Goal: Task Accomplishment & Management: Complete application form

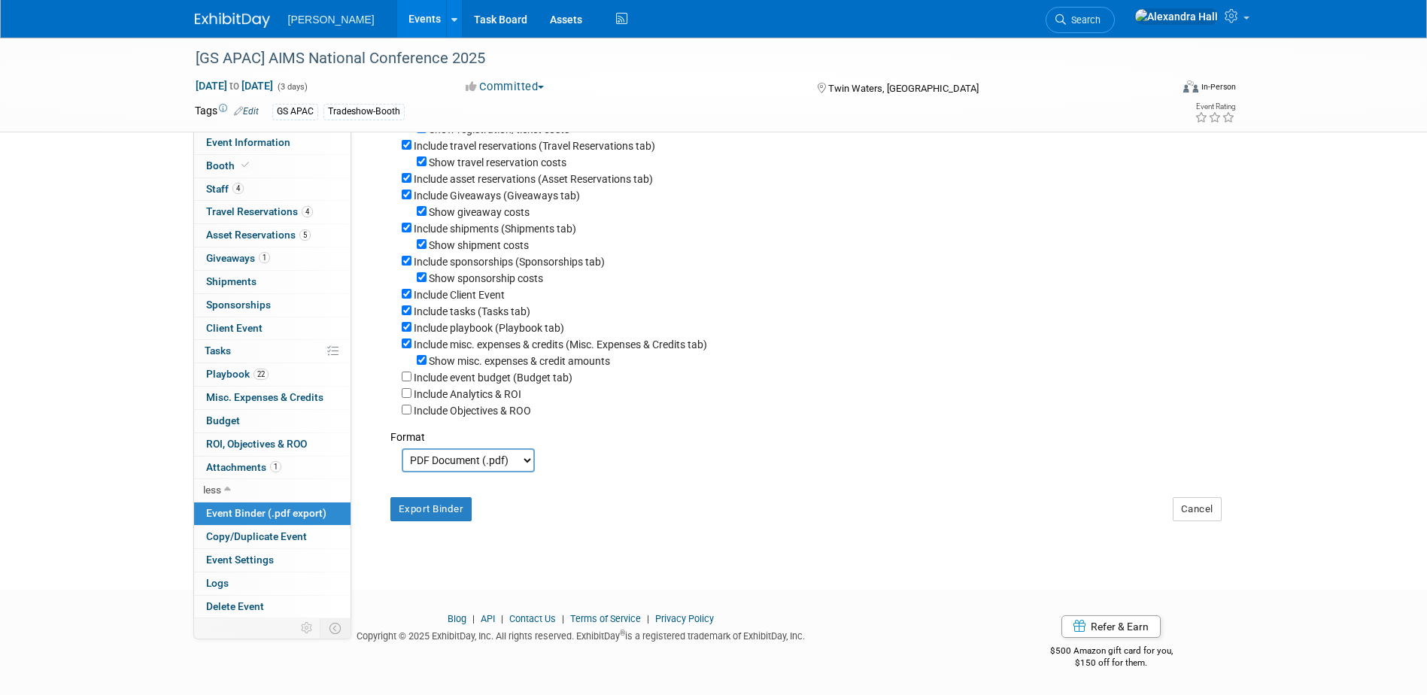
click at [397, 17] on link "Events" at bounding box center [424, 19] width 55 height 38
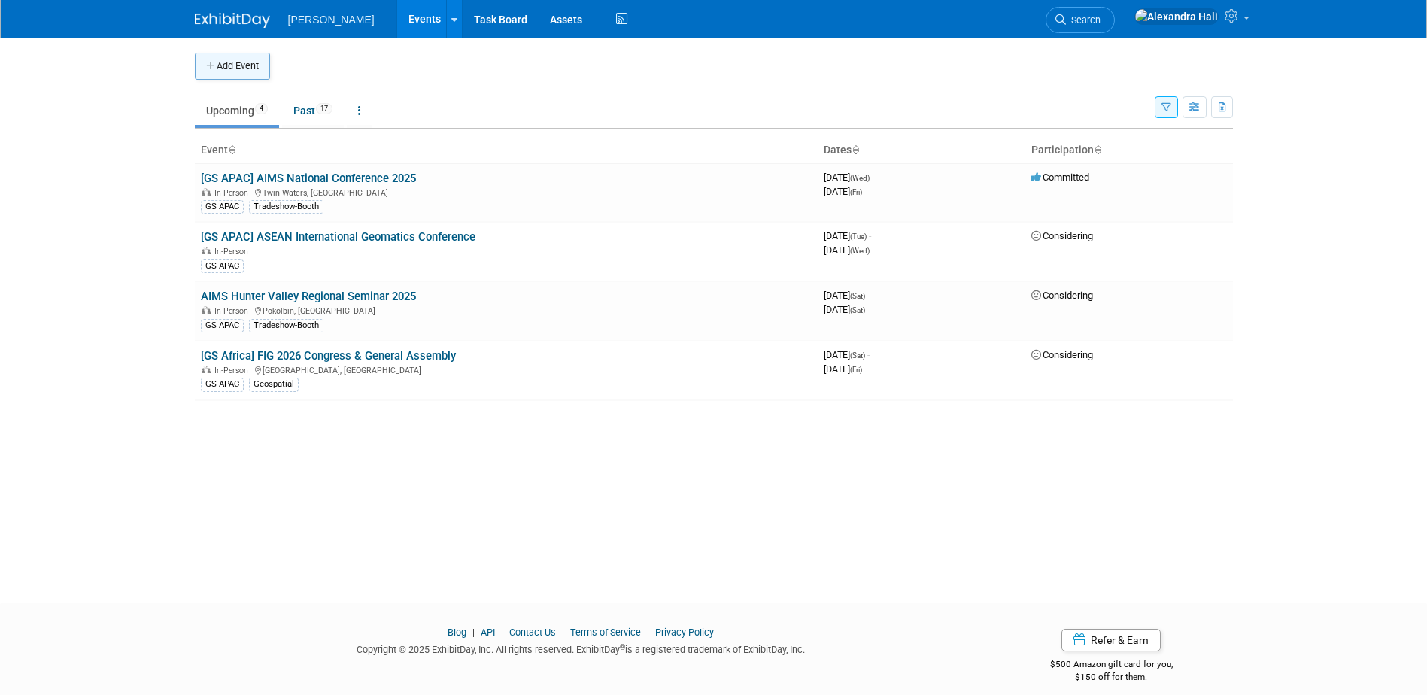
click at [260, 62] on button "Add Event" at bounding box center [232, 66] width 75 height 27
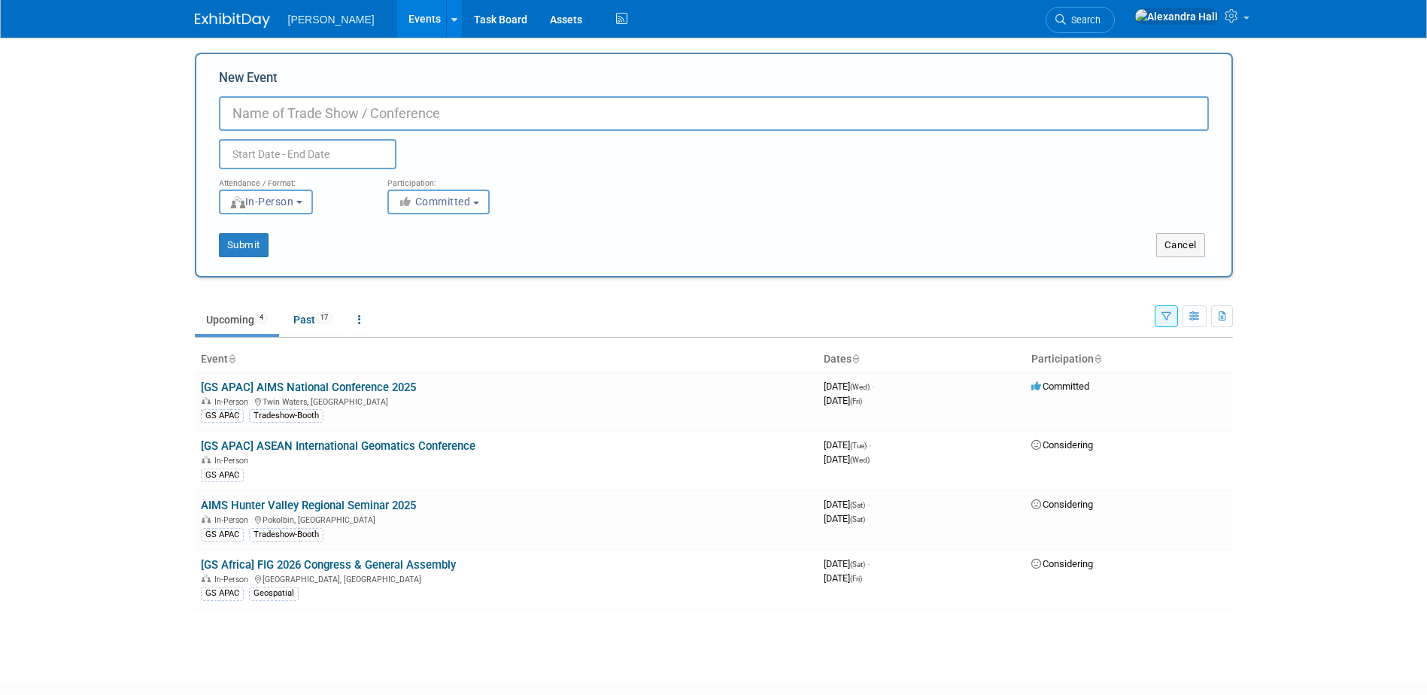
click at [384, 116] on input "New Event" at bounding box center [714, 113] width 990 height 35
type input "[GS APAC] NZCS 2025"
click at [280, 164] on input "text" at bounding box center [308, 154] width 178 height 30
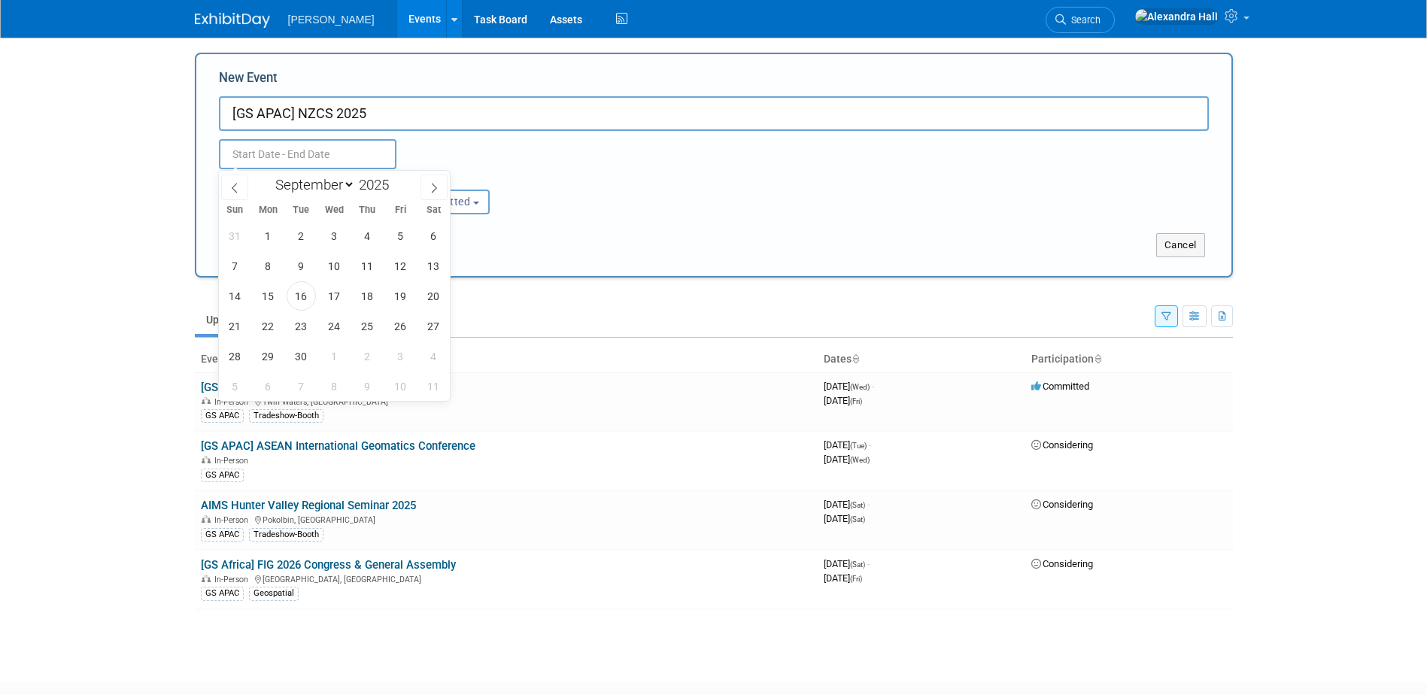
click at [418, 184] on div "January February March April May June July August September October November De…" at bounding box center [335, 184] width 174 height 26
click at [426, 187] on span at bounding box center [434, 188] width 27 height 26
select select "10"
click at [298, 333] on span "18" at bounding box center [301, 325] width 29 height 29
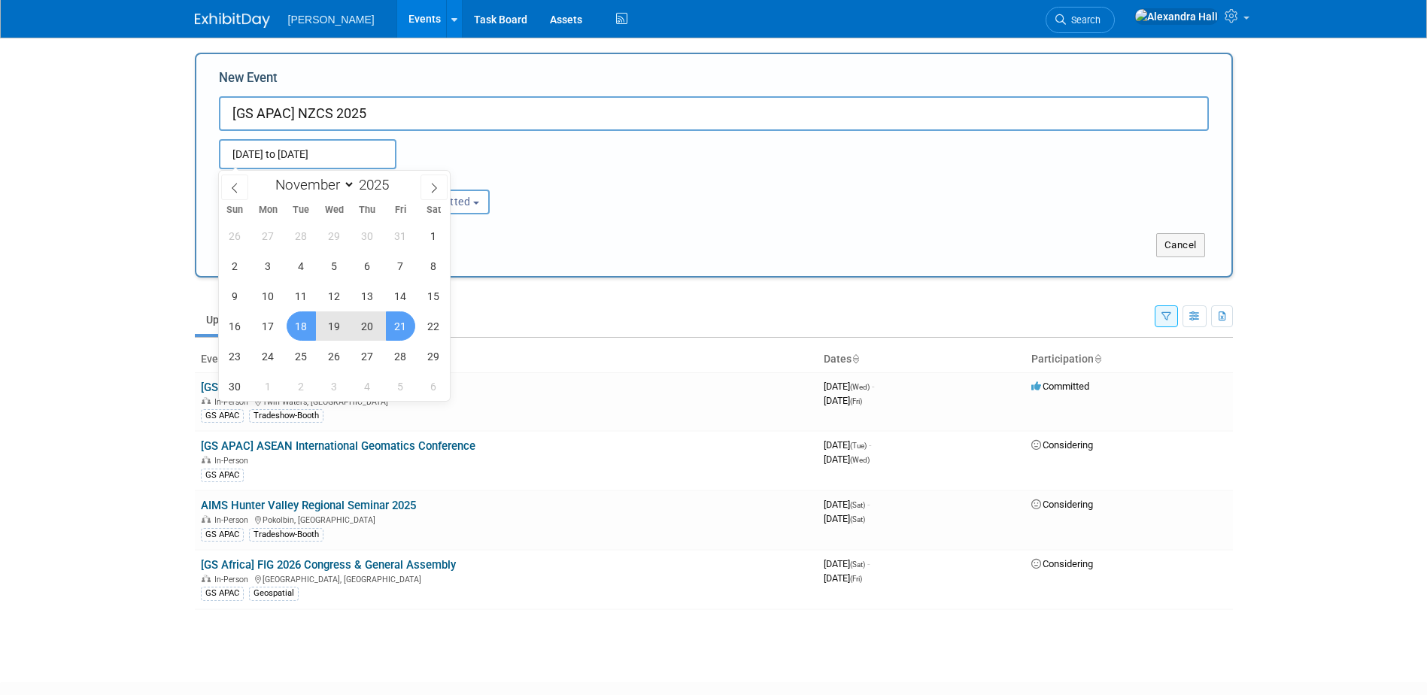
click at [392, 325] on span "21" at bounding box center [400, 325] width 29 height 29
type input "Nov 18, 2025 to Nov 21, 2025"
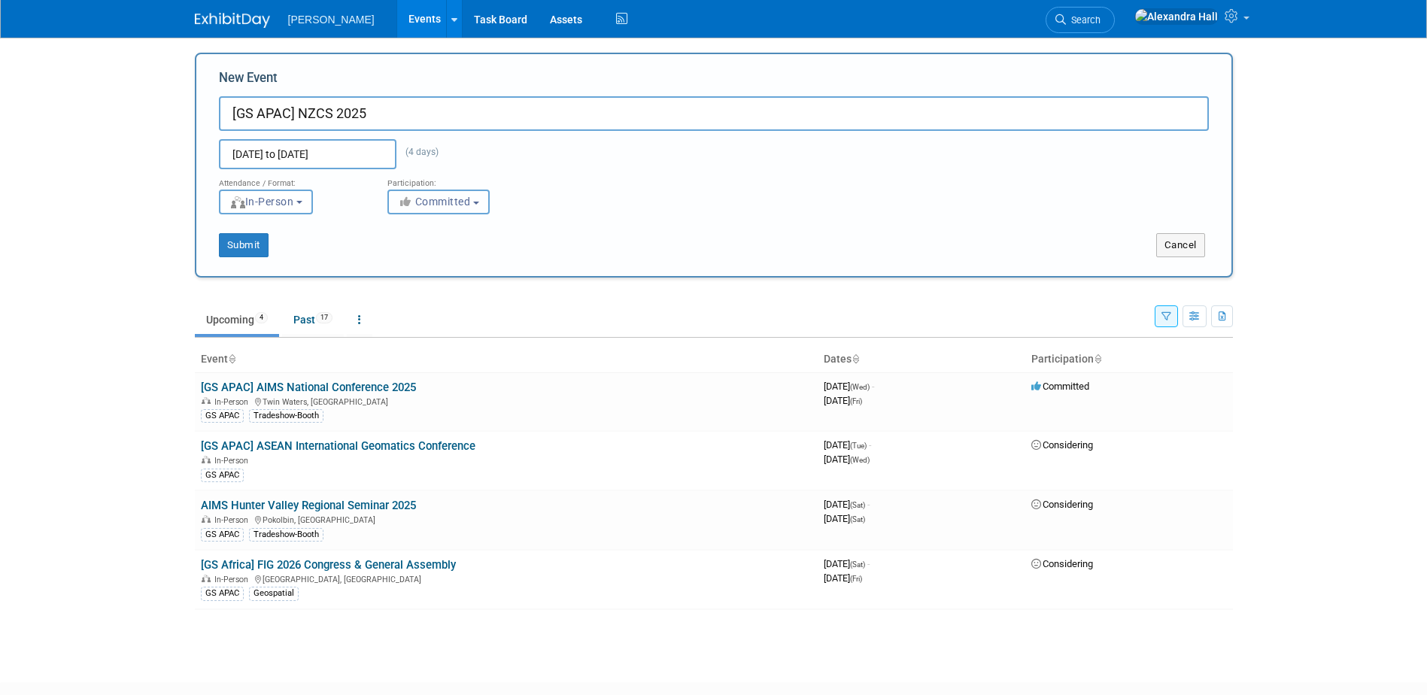
click at [452, 198] on span "Committed" at bounding box center [434, 202] width 73 height 12
click at [442, 260] on label "Considering" at bounding box center [445, 259] width 99 height 20
click at [402, 260] on input "Considering" at bounding box center [397, 259] width 10 height 10
select select "2"
click at [260, 247] on button "Submit" at bounding box center [244, 245] width 50 height 24
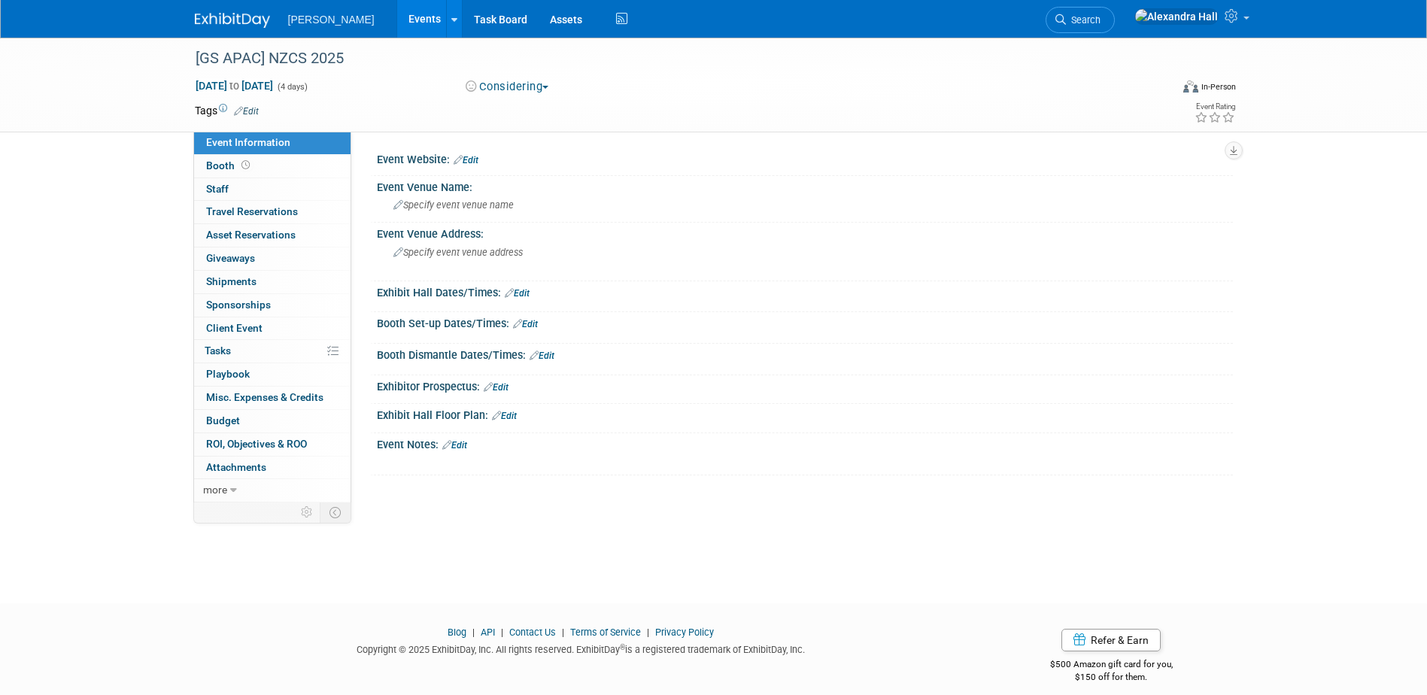
click at [525, 93] on button "Considering" at bounding box center [507, 87] width 94 height 16
click at [520, 115] on link "Committed" at bounding box center [520, 111] width 119 height 21
click at [222, 102] on div "Tags Edit" at bounding box center [627, 111] width 864 height 20
click at [251, 102] on div "Tags Edit" at bounding box center [627, 111] width 864 height 20
click at [249, 106] on link "Edit" at bounding box center [246, 111] width 25 height 11
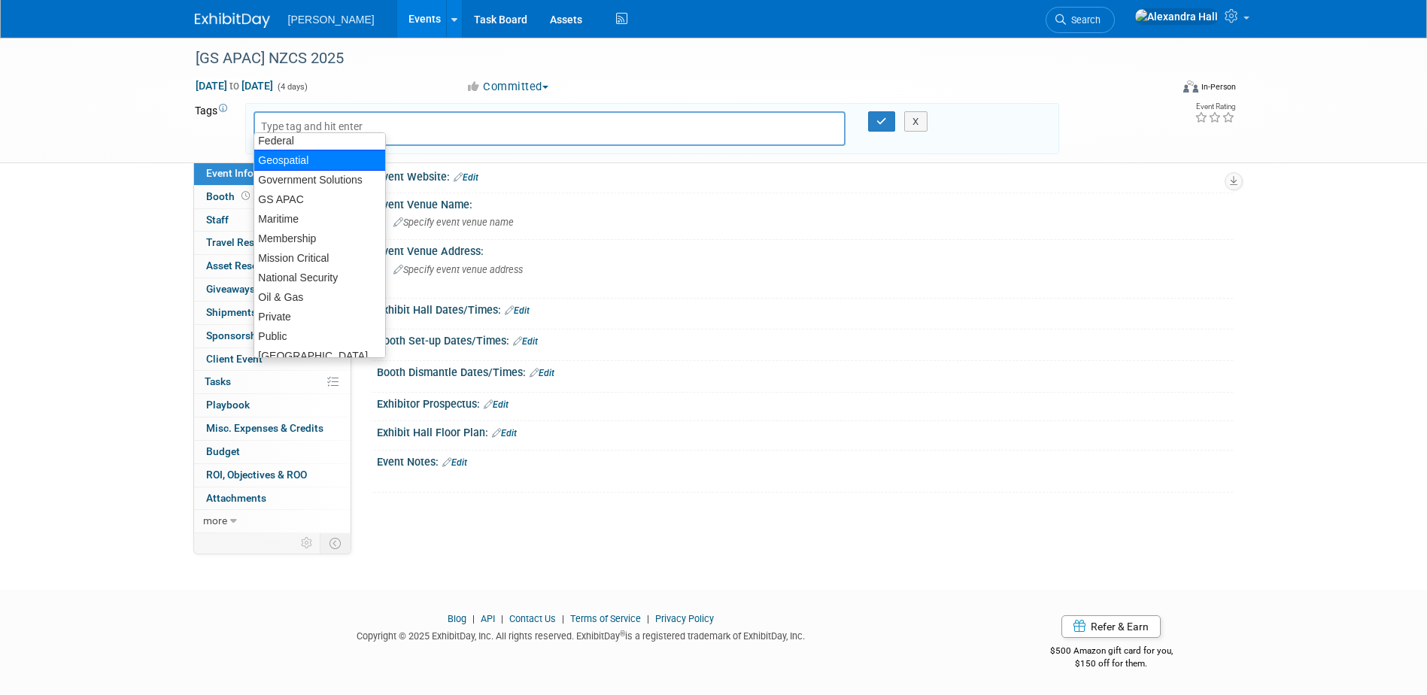
scroll to position [161, 0]
click at [299, 194] on div "GS APAC" at bounding box center [320, 200] width 132 height 21
type input "GS APAC"
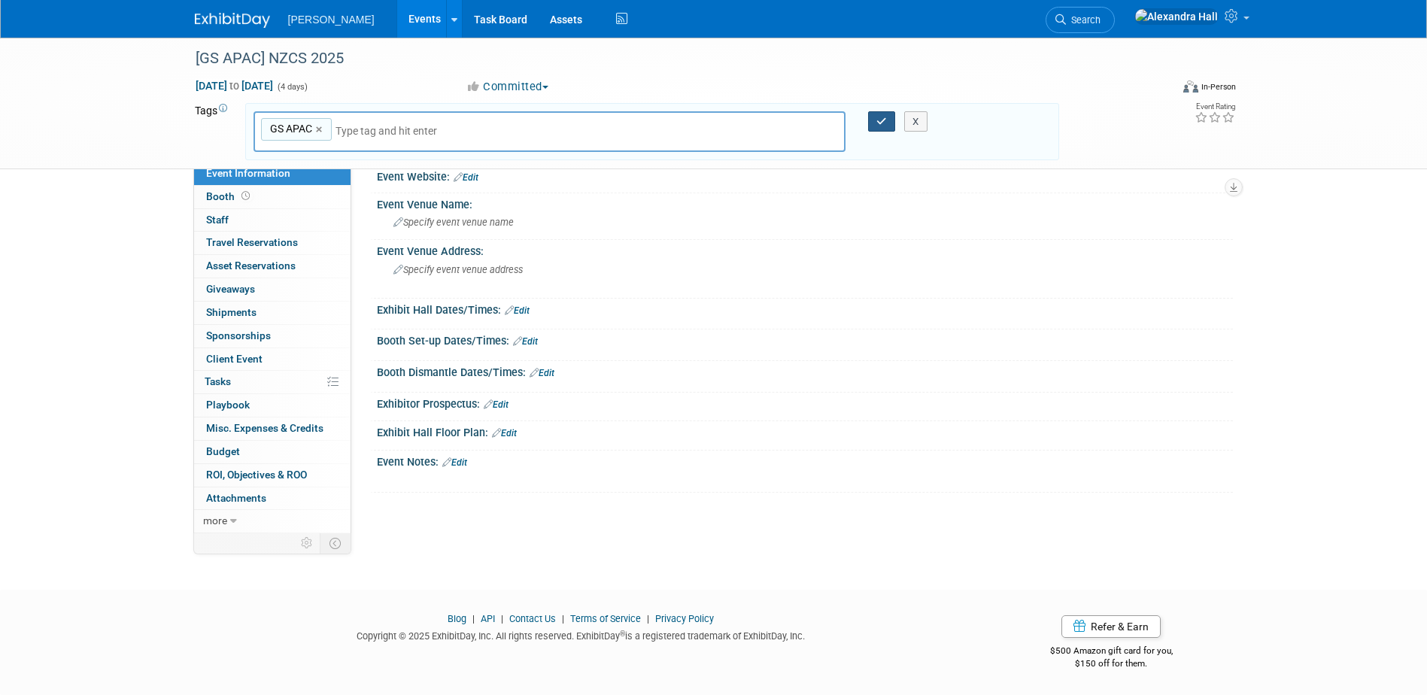
click at [884, 117] on icon "button" at bounding box center [881, 122] width 11 height 10
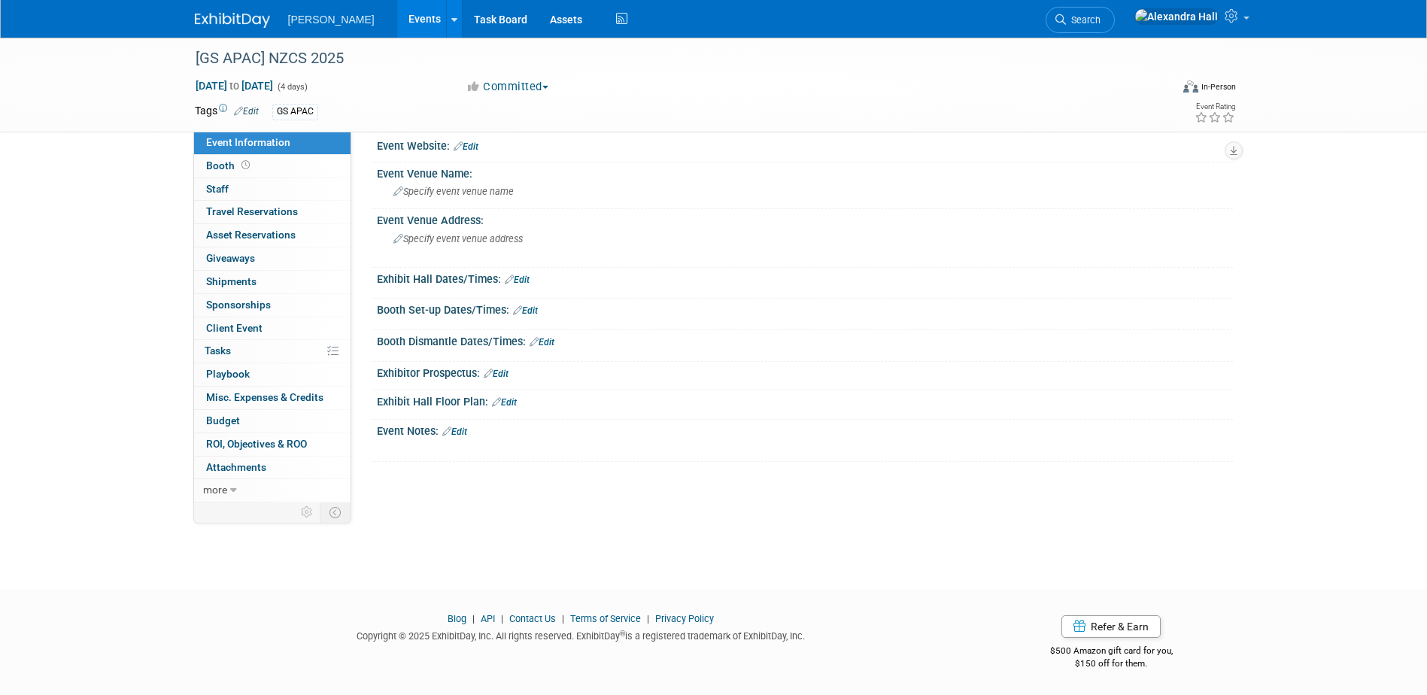
click at [397, 15] on link "Events" at bounding box center [424, 19] width 55 height 38
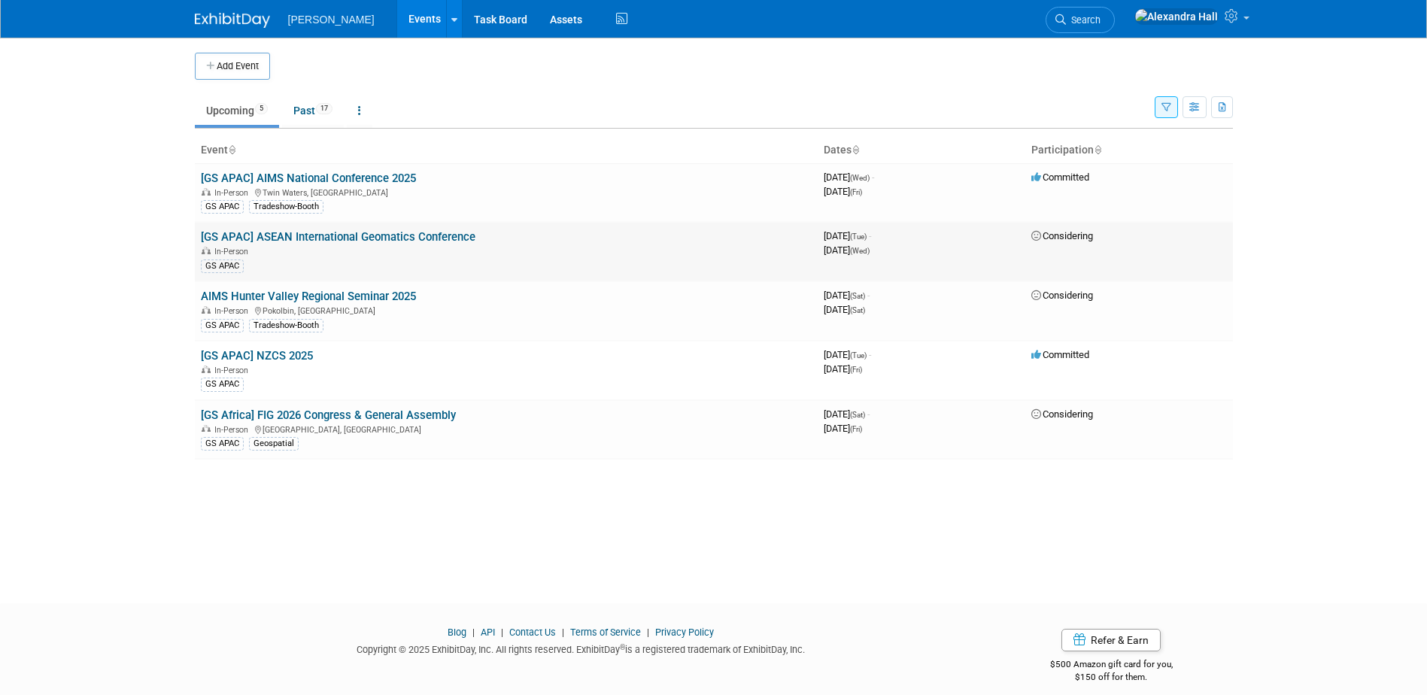
click at [321, 237] on link "[GS APAC] ASEAN International Geomatics Conference" at bounding box center [338, 237] width 275 height 14
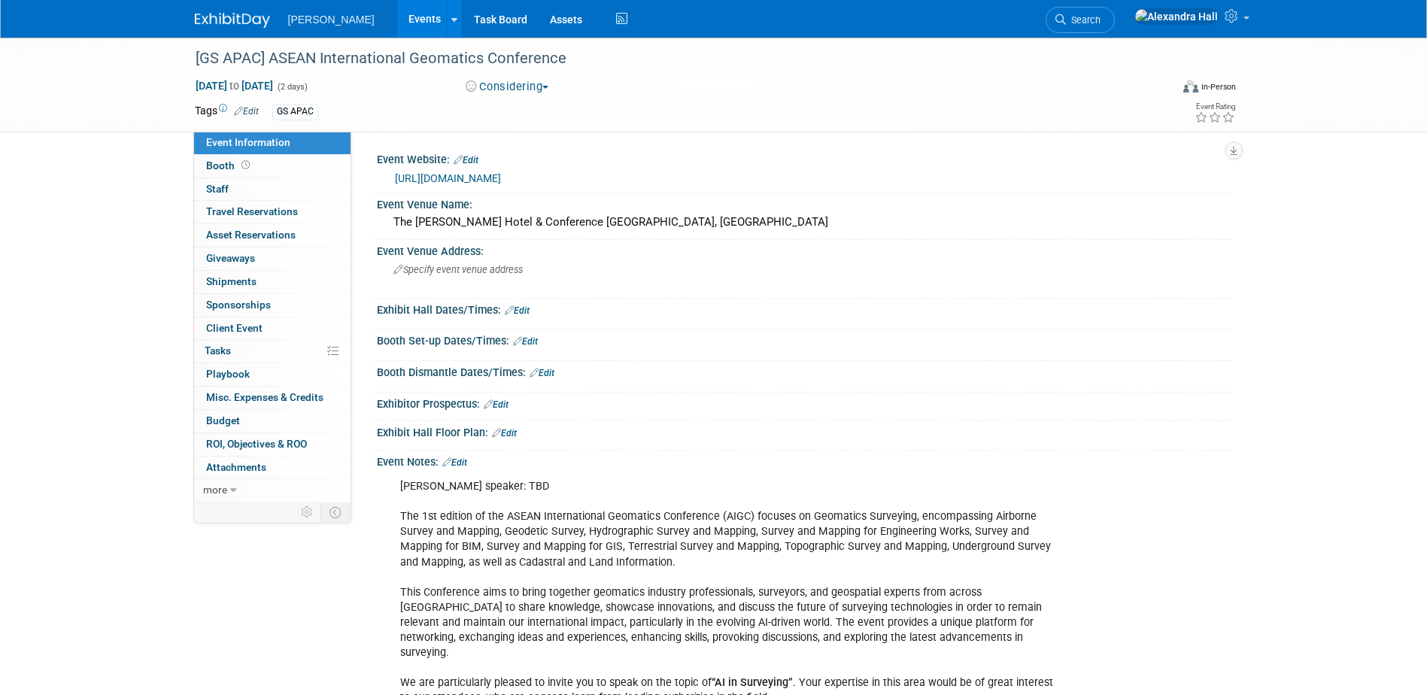
click at [536, 82] on button "Considering" at bounding box center [507, 87] width 94 height 16
click at [514, 114] on link "Committed" at bounding box center [520, 111] width 119 height 21
click at [232, 186] on link "0 Staff 0" at bounding box center [272, 189] width 156 height 23
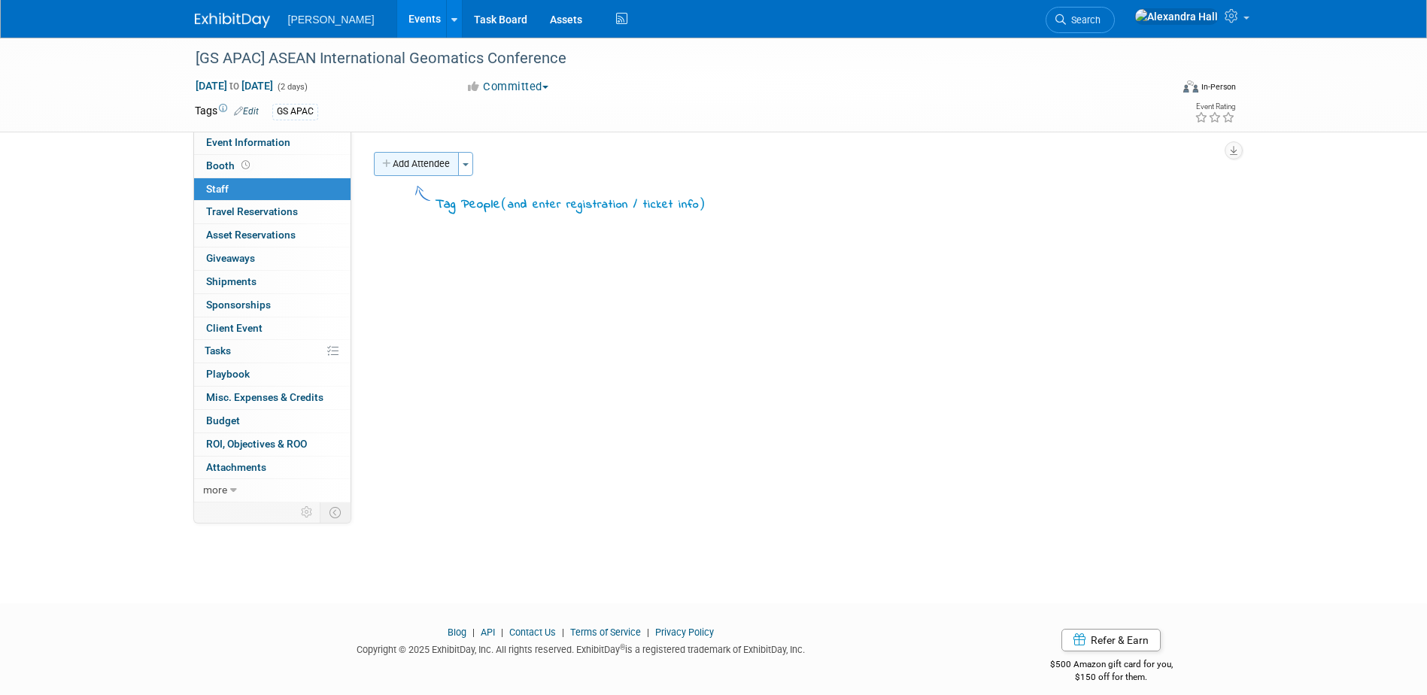
click at [395, 169] on button "Add Attendee" at bounding box center [416, 164] width 85 height 24
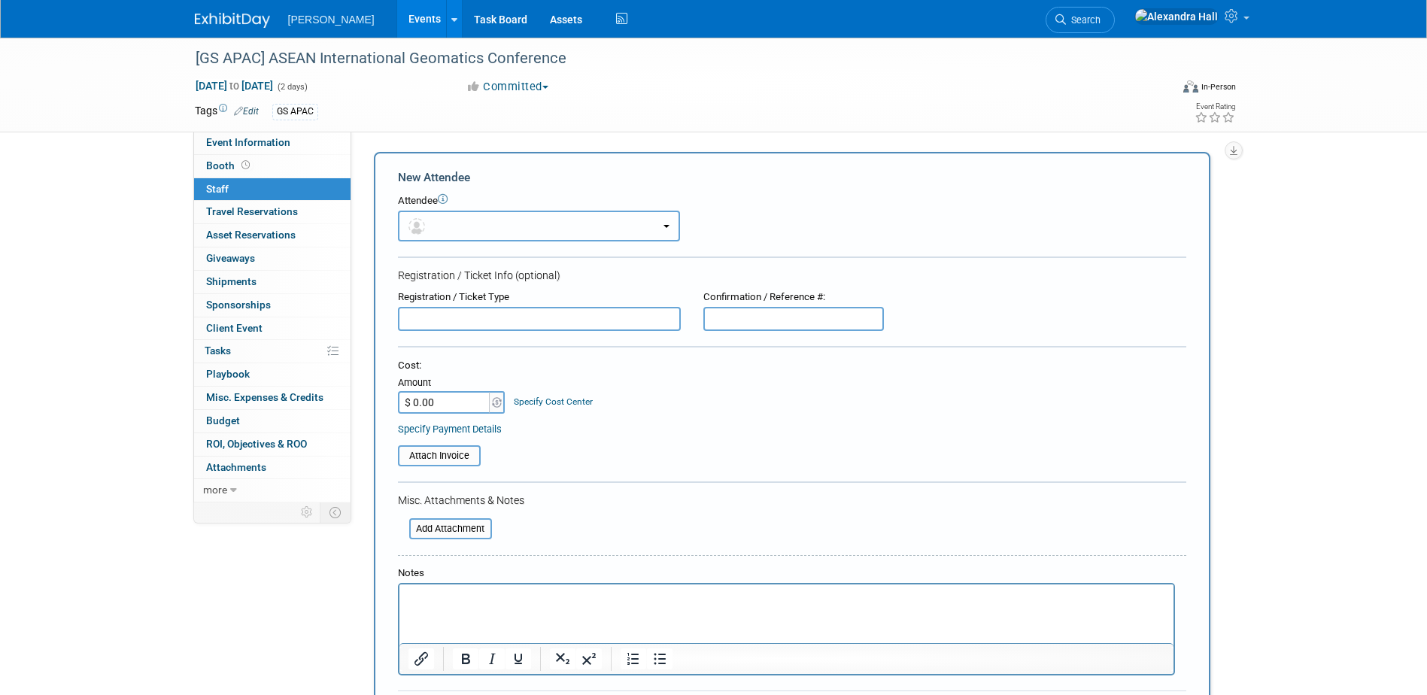
click at [500, 230] on button "button" at bounding box center [539, 226] width 282 height 31
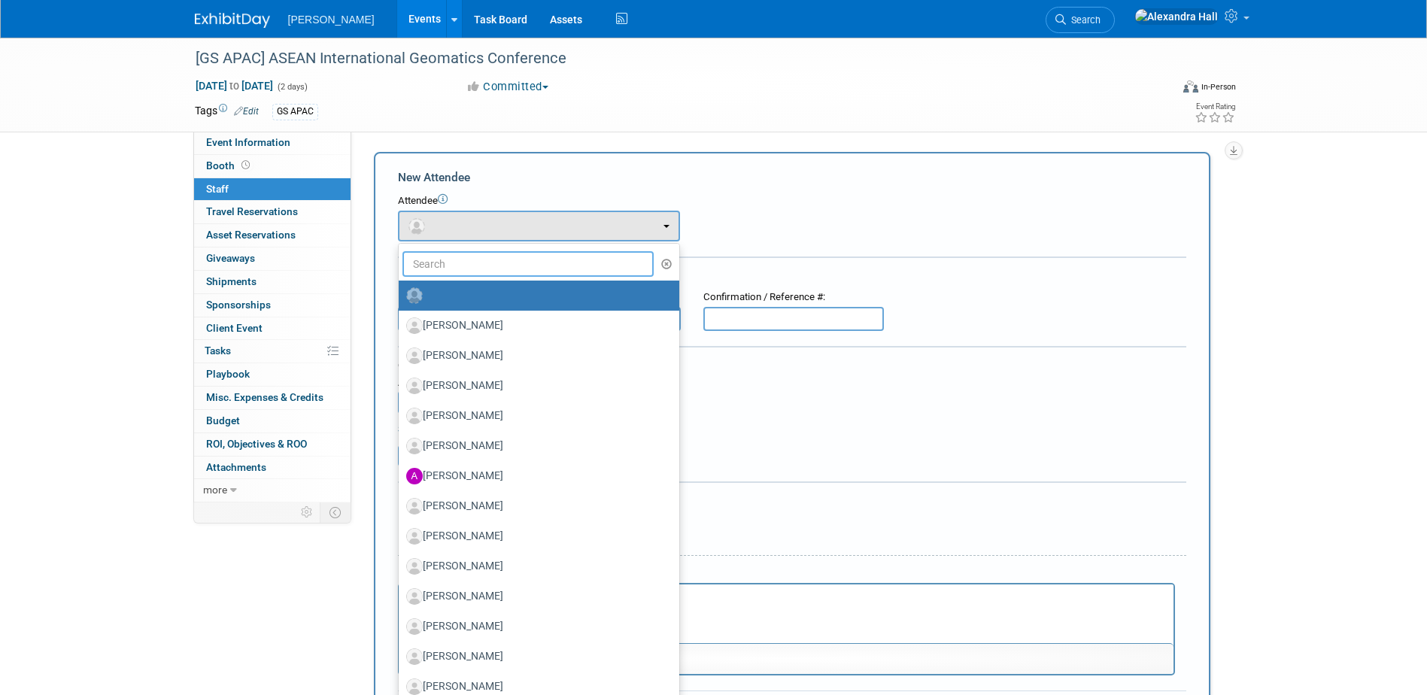
click at [500, 255] on input "text" at bounding box center [529, 264] width 252 height 26
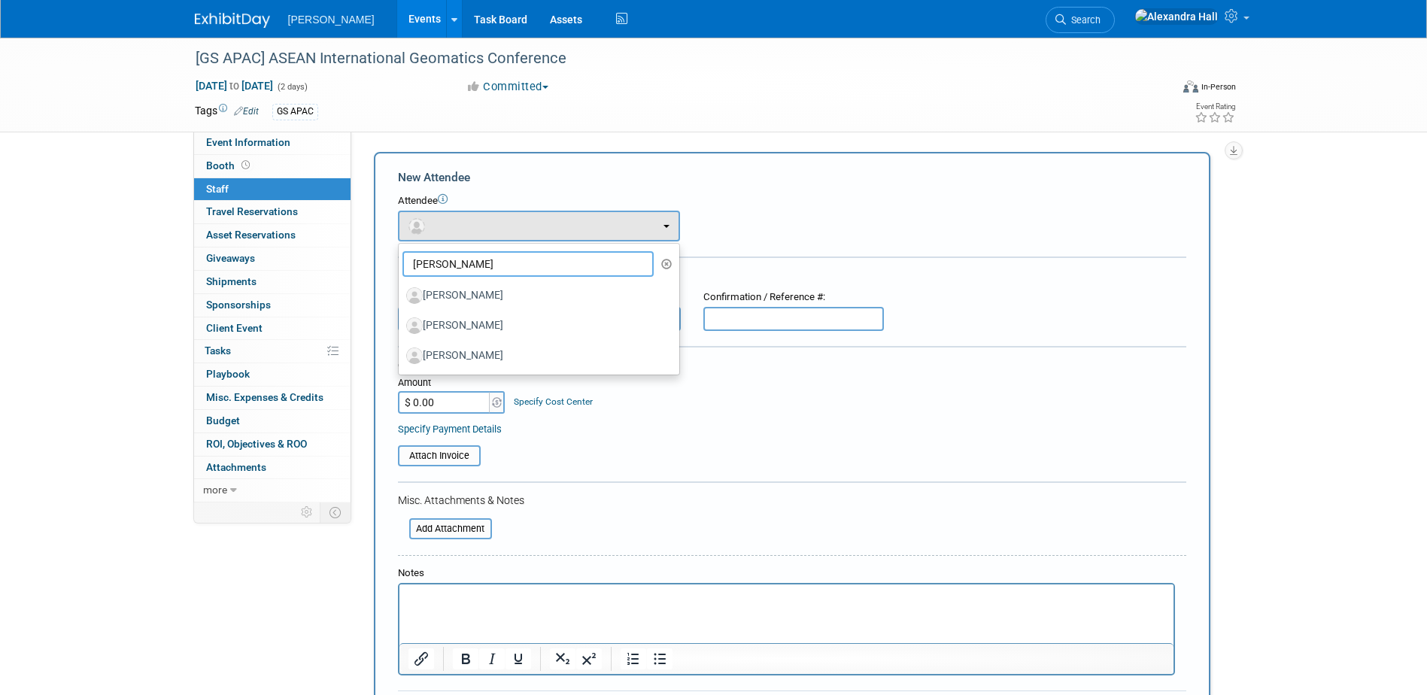
type input "[PERSON_NAME]"
click at [807, 214] on div "Attendee <img src="[URL][DOMAIN_NAME]" style="width: 22px; height: 22px; border…" at bounding box center [792, 217] width 788 height 47
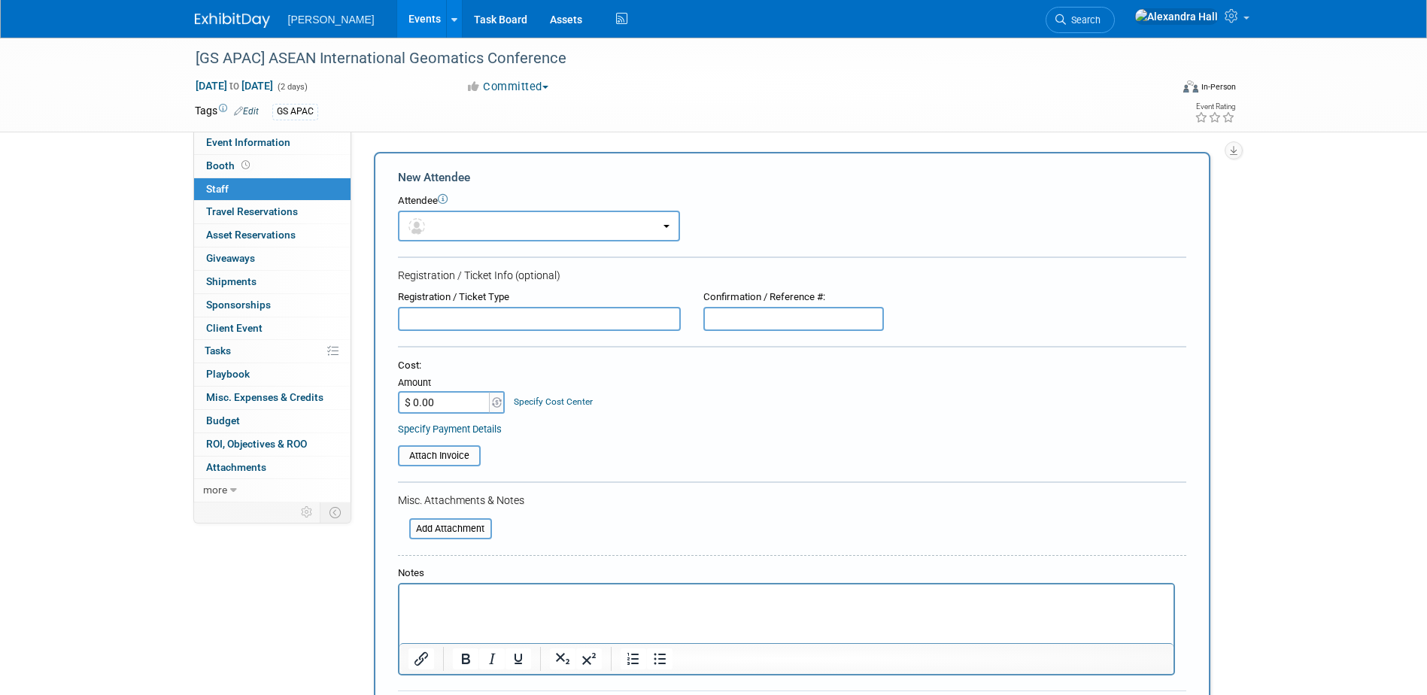
click at [101, 190] on div "[GS APAC] ASEAN International Geomatics Conference [DATE] to [DATE] (2 days) [D…" at bounding box center [713, 420] width 1427 height 764
